Goal: Task Accomplishment & Management: Manage account settings

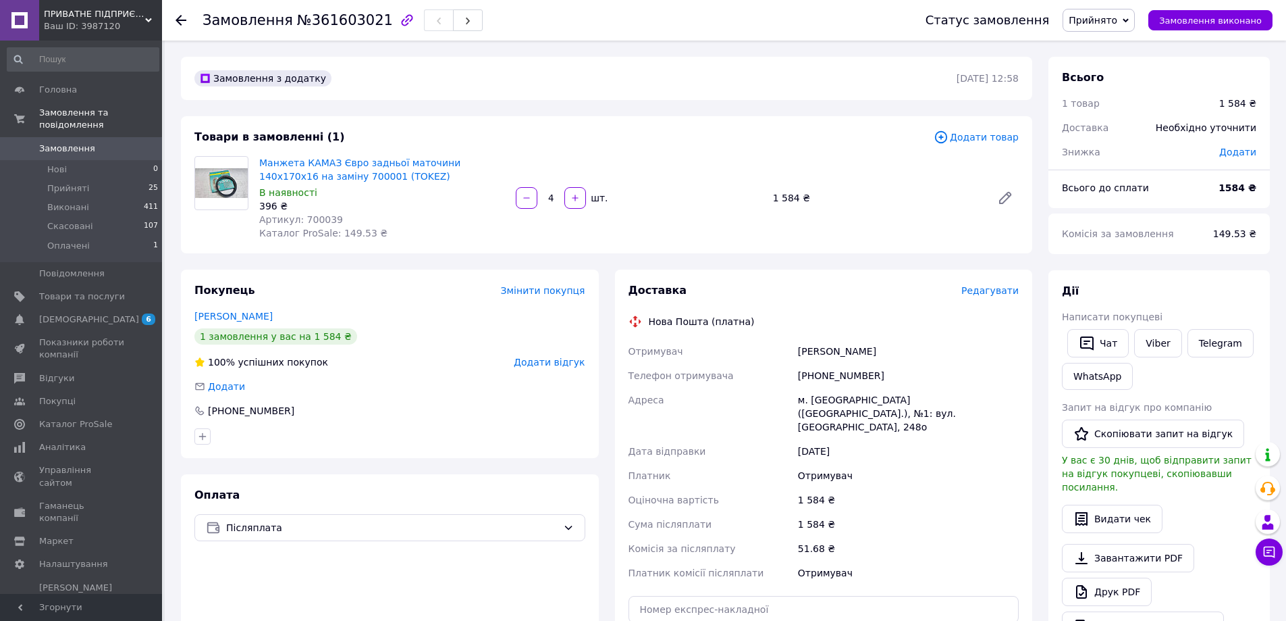
click at [74, 142] on span "Замовлення" at bounding box center [67, 148] width 56 height 12
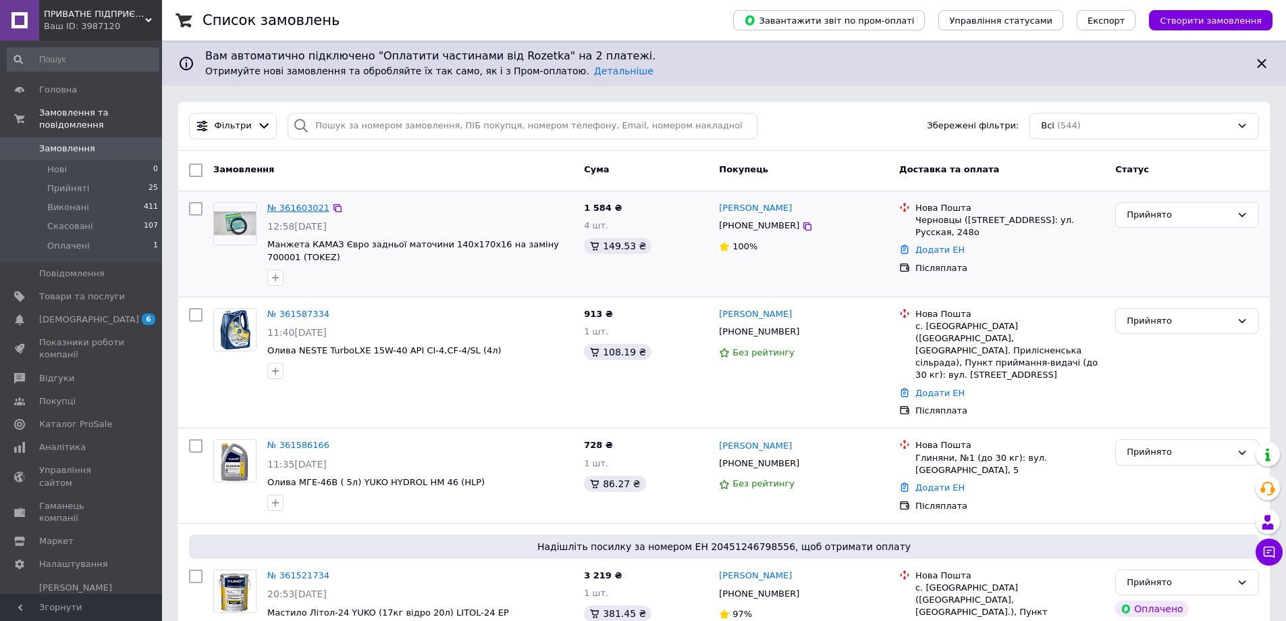
click at [299, 207] on link "№ 361603021" at bounding box center [298, 208] width 62 height 10
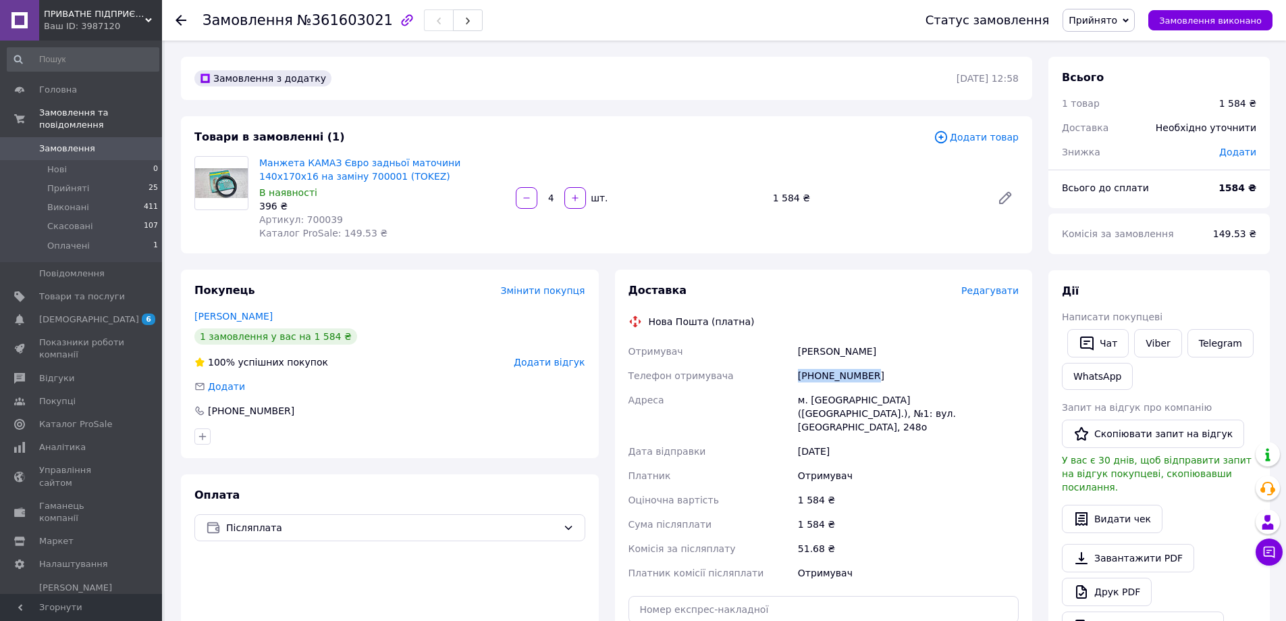
drag, startPoint x: 873, startPoint y: 379, endPoint x: 797, endPoint y: 376, distance: 76.4
click at [797, 376] on div "[PHONE_NUMBER]" at bounding box center [908, 375] width 226 height 24
copy div "[PHONE_NUMBER]"
click at [868, 350] on div "[PERSON_NAME]" at bounding box center [908, 351] width 226 height 24
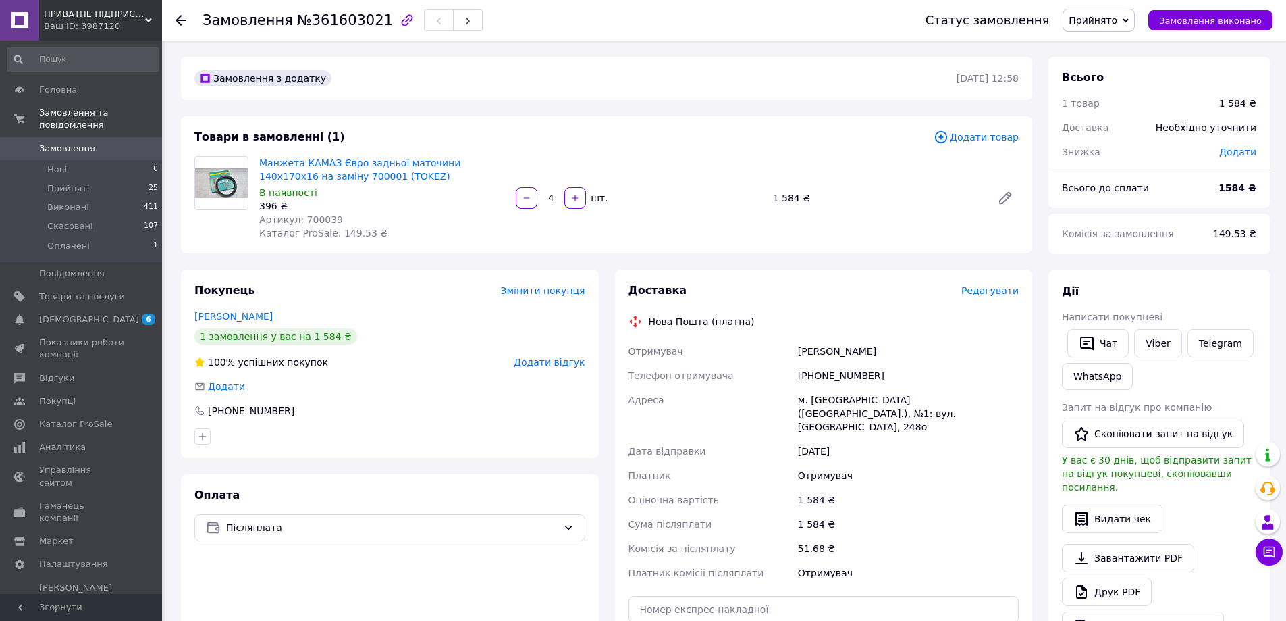
copy div "[PERSON_NAME]"
click at [827, 353] on div "[PERSON_NAME]" at bounding box center [908, 351] width 226 height 24
copy div "[PERSON_NAME]"
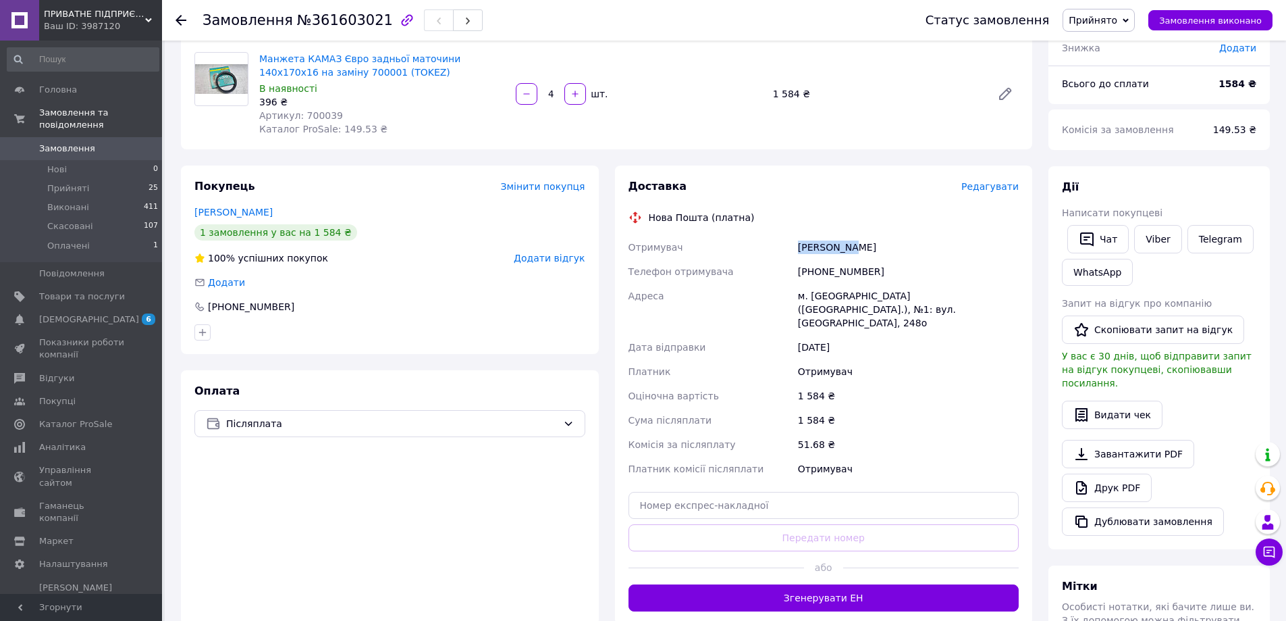
scroll to position [270, 0]
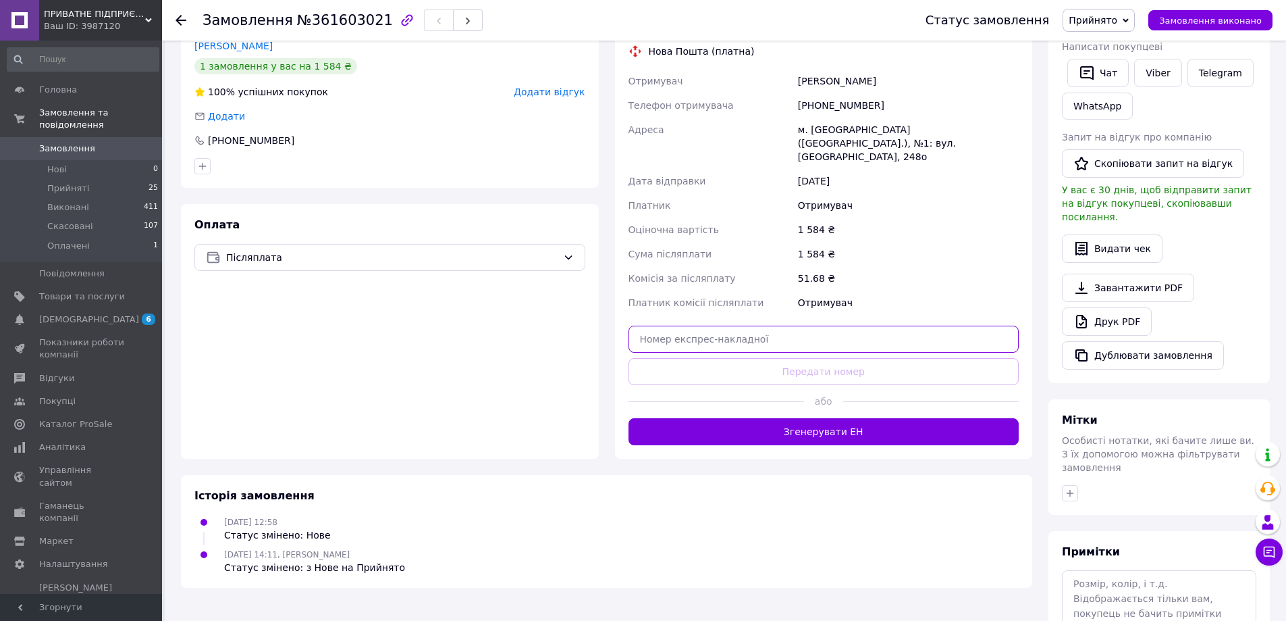
click at [668, 325] on input "text" at bounding box center [824, 338] width 391 height 27
paste input "20451247262133"
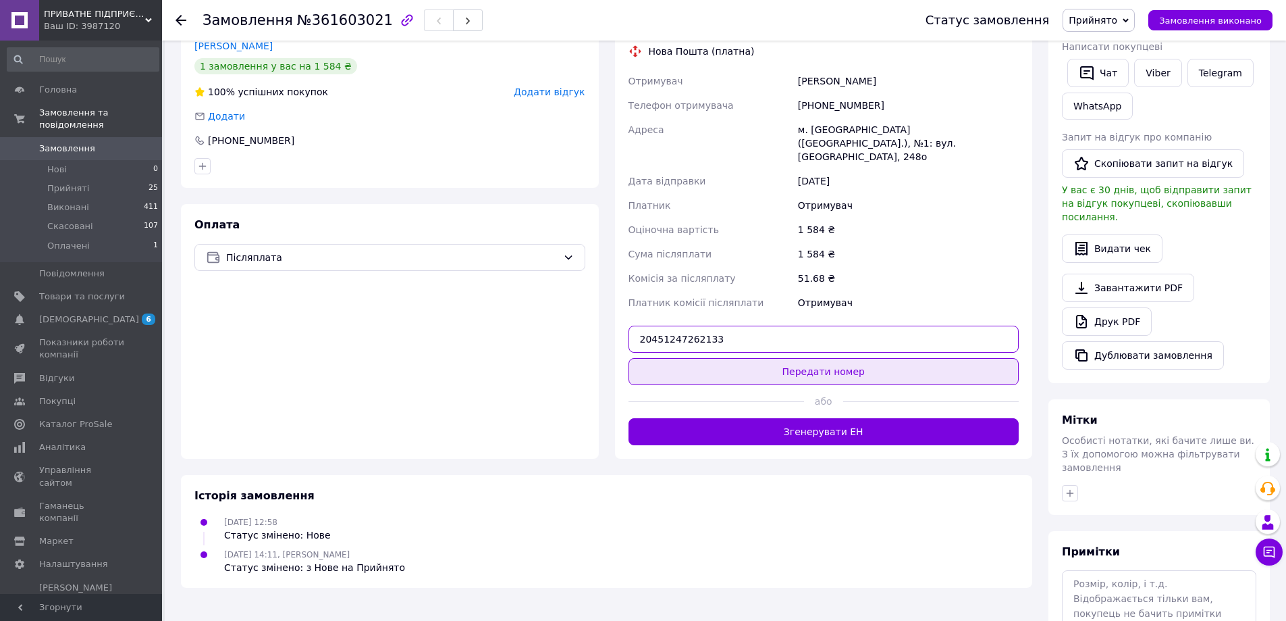
type input "20451247262133"
click at [799, 366] on button "Передати номер" at bounding box center [824, 371] width 391 height 27
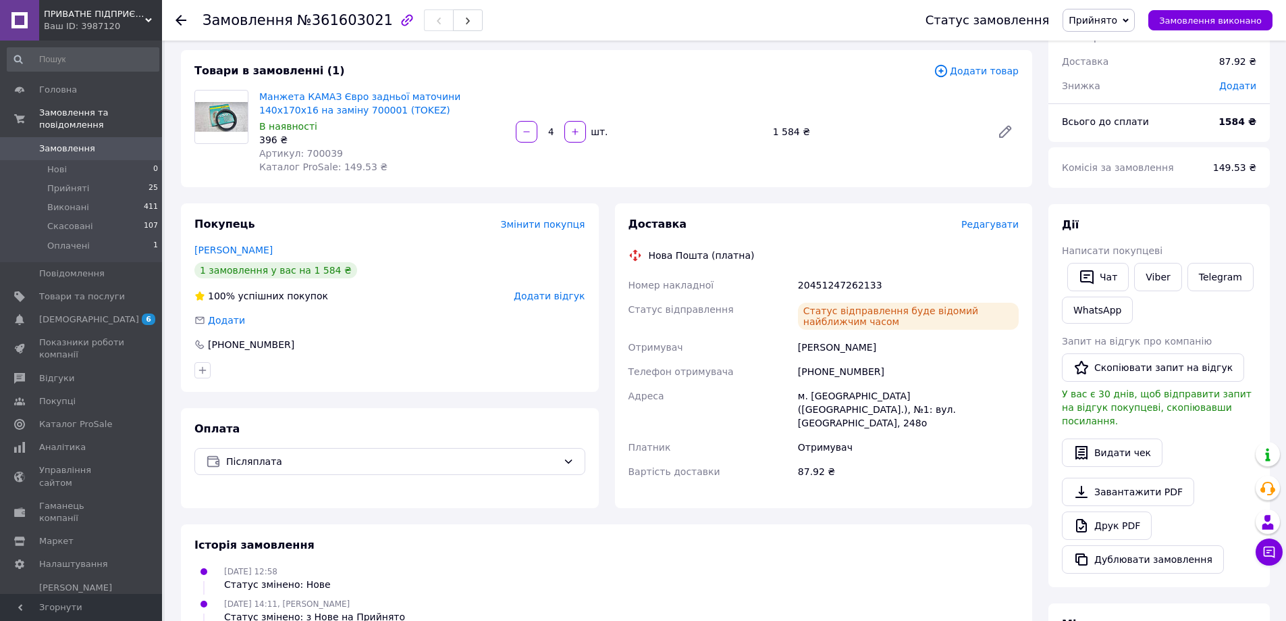
scroll to position [0, 0]
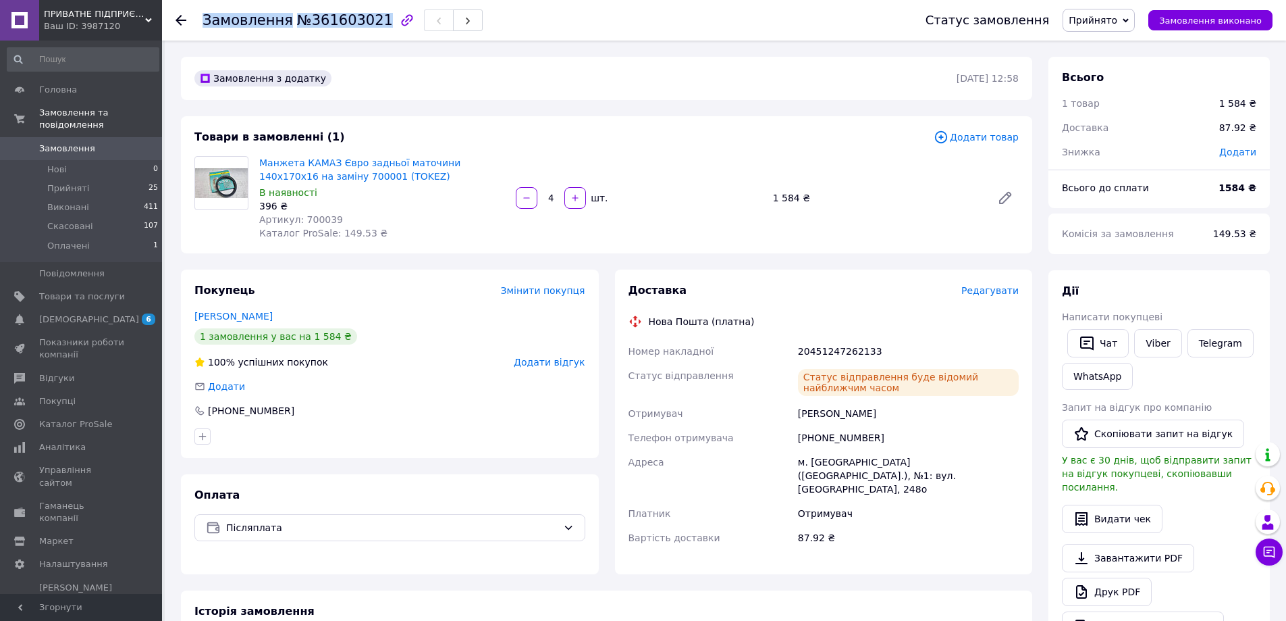
drag, startPoint x: 203, startPoint y: 20, endPoint x: 367, endPoint y: 20, distance: 164.1
click at [369, 20] on h1 "Замовлення №361603021" at bounding box center [298, 20] width 190 height 16
copy h1 "Замовлення №361603021"
click at [93, 160] on li "Нові 0" at bounding box center [83, 169] width 166 height 19
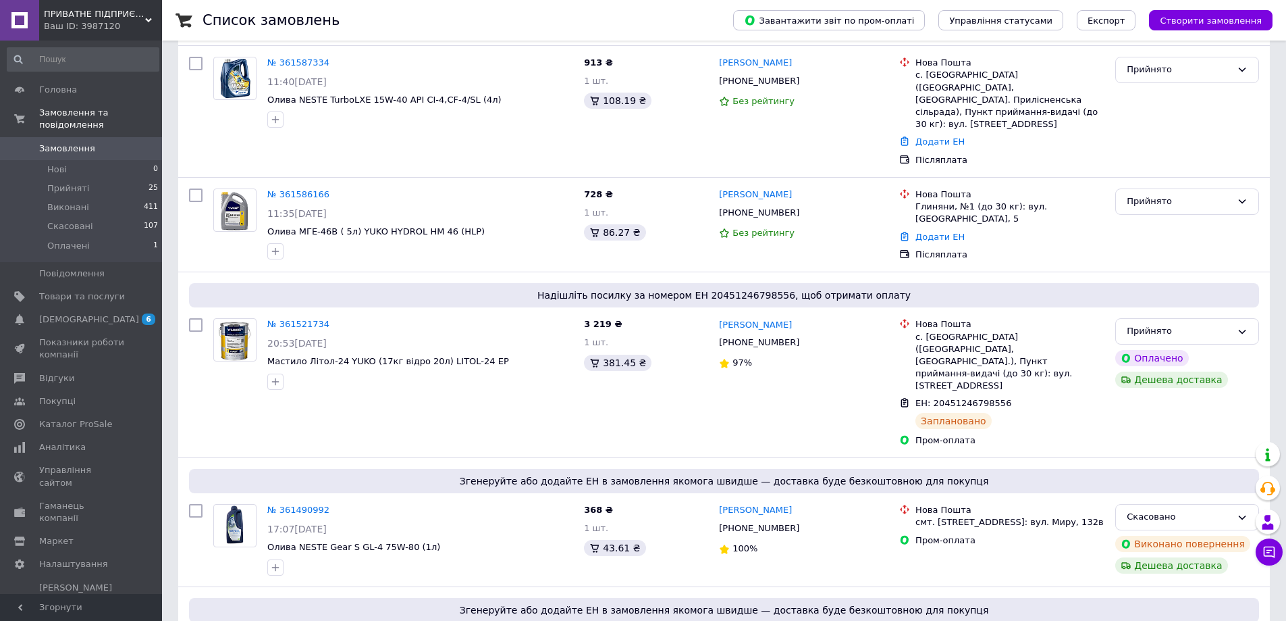
scroll to position [405, 0]
